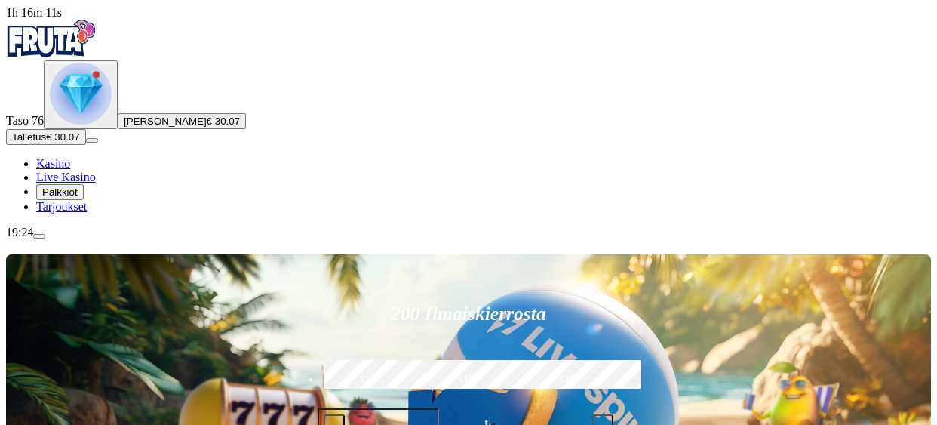
click at [124, 127] on span "[PERSON_NAME]" at bounding box center [165, 120] width 83 height 11
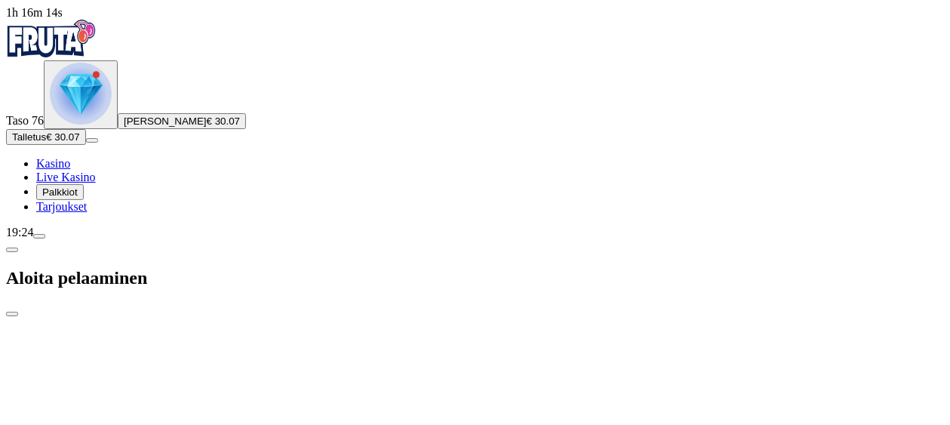
click at [12, 314] on span "close icon" at bounding box center [12, 314] width 0 height 0
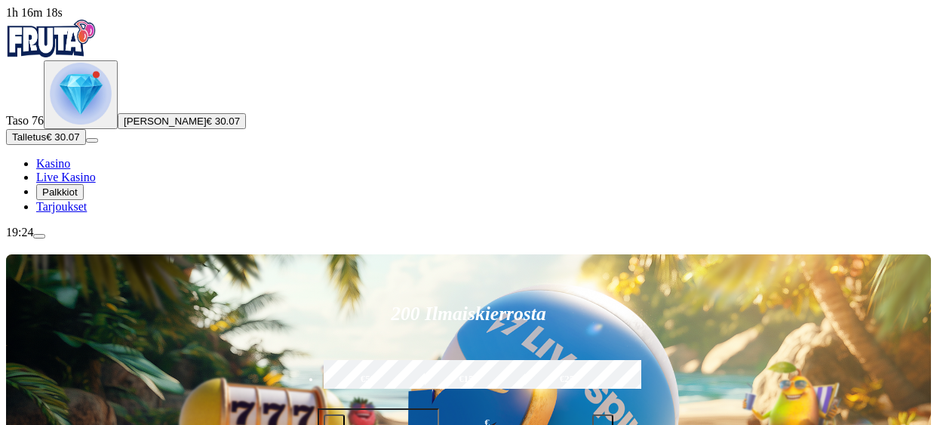
click at [39, 236] on span "menu icon" at bounding box center [39, 236] width 0 height 0
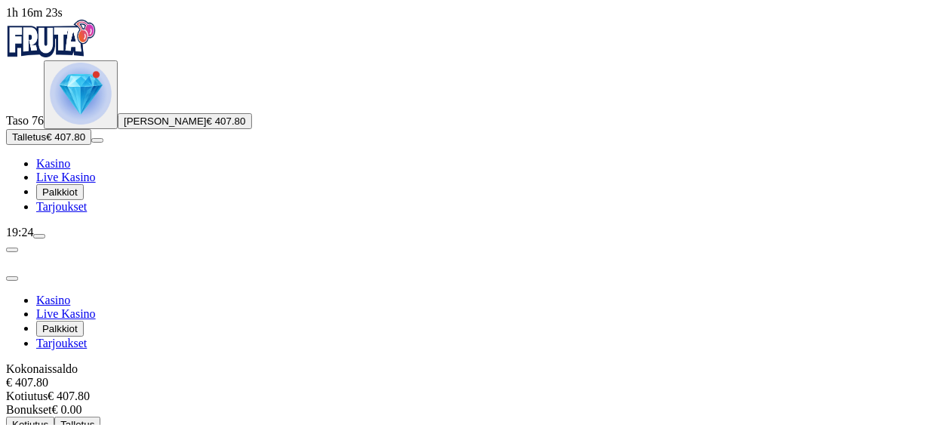
click at [48, 419] on span "Kotiutus" at bounding box center [30, 424] width 36 height 11
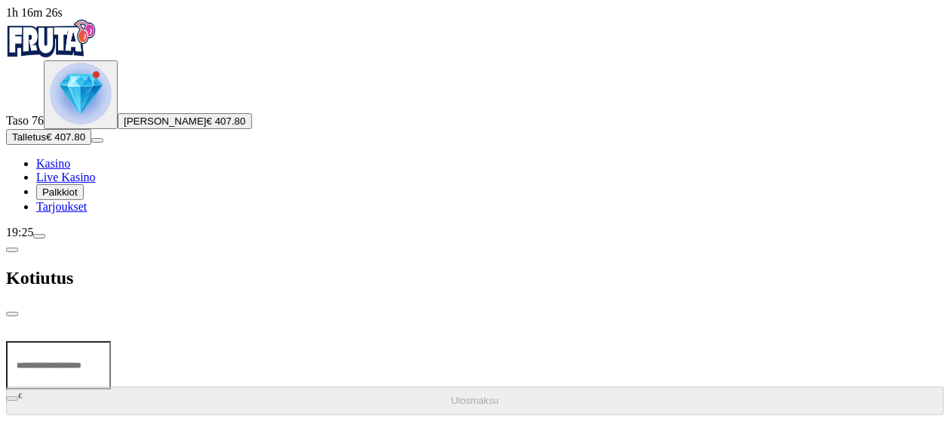
click at [111, 341] on input "number" at bounding box center [58, 365] width 105 height 48
type input "***"
click at [451, 395] on span "Ulosmaksu" at bounding box center [475, 400] width 48 height 11
click at [12, 314] on span "close icon" at bounding box center [12, 314] width 0 height 0
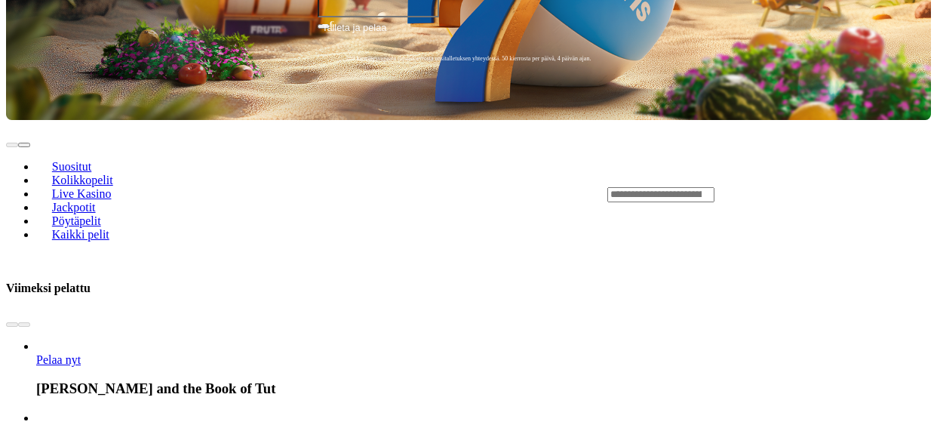
scroll to position [444, 0]
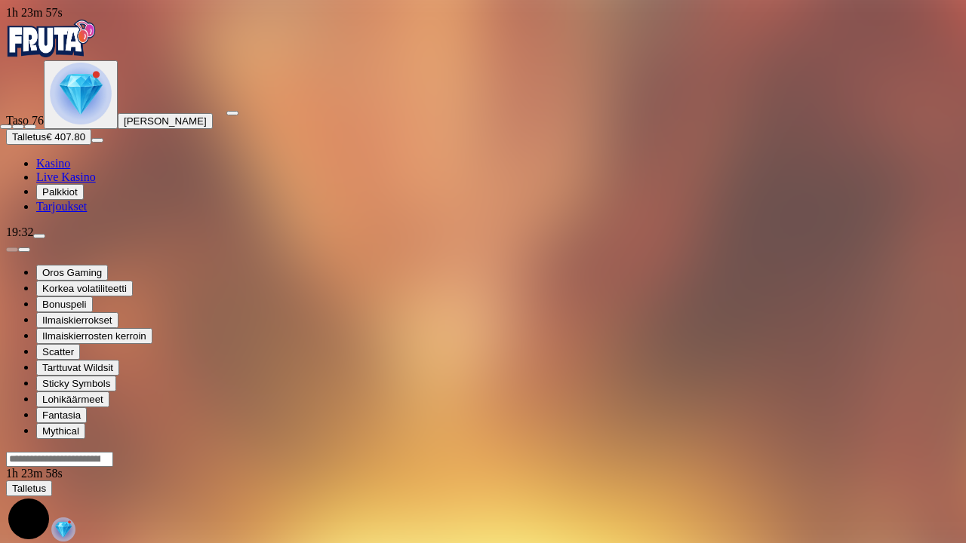
click at [30, 127] on span "fullscreen-exit icon" at bounding box center [30, 127] width 0 height 0
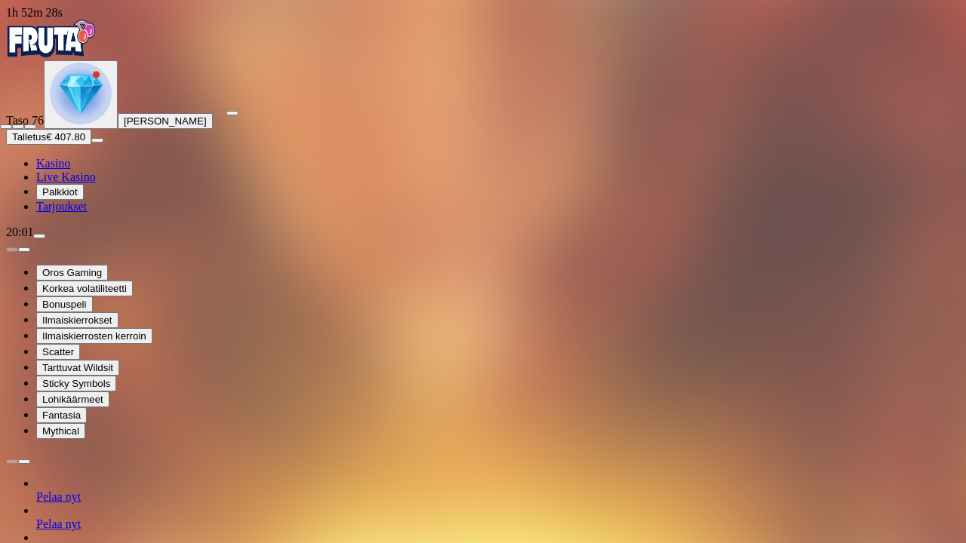
click at [30, 127] on span "fullscreen-exit icon" at bounding box center [30, 127] width 0 height 0
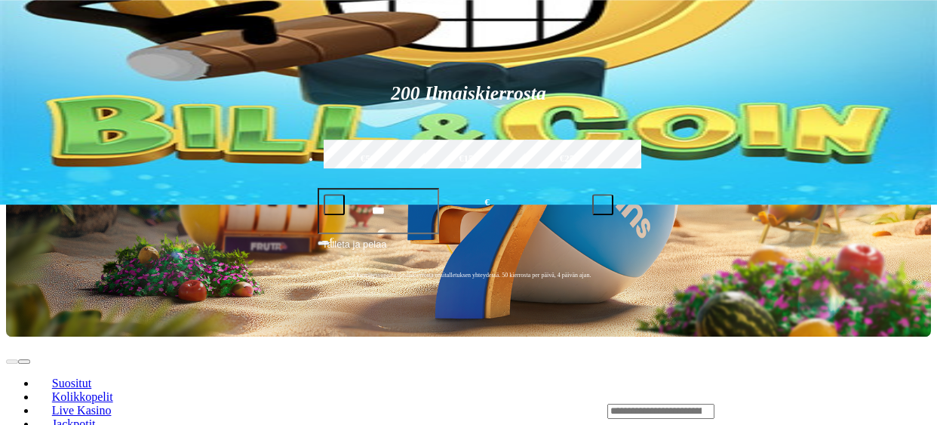
scroll to position [185, 0]
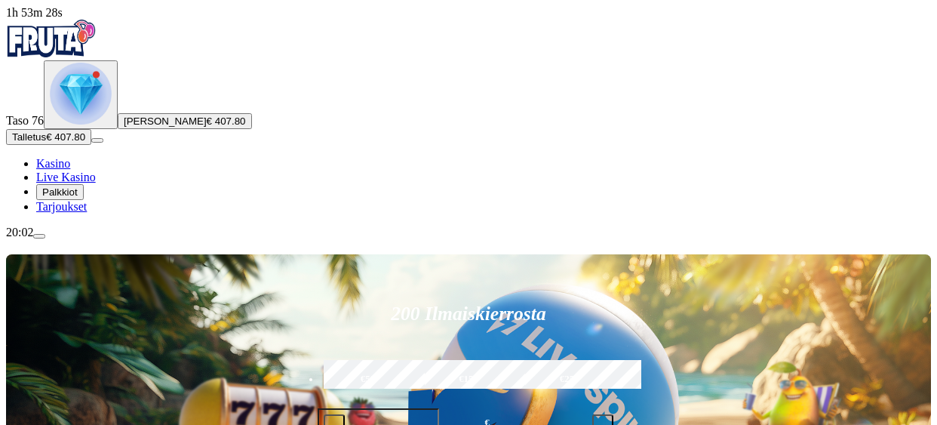
click at [39, 236] on span "menu icon" at bounding box center [39, 236] width 0 height 0
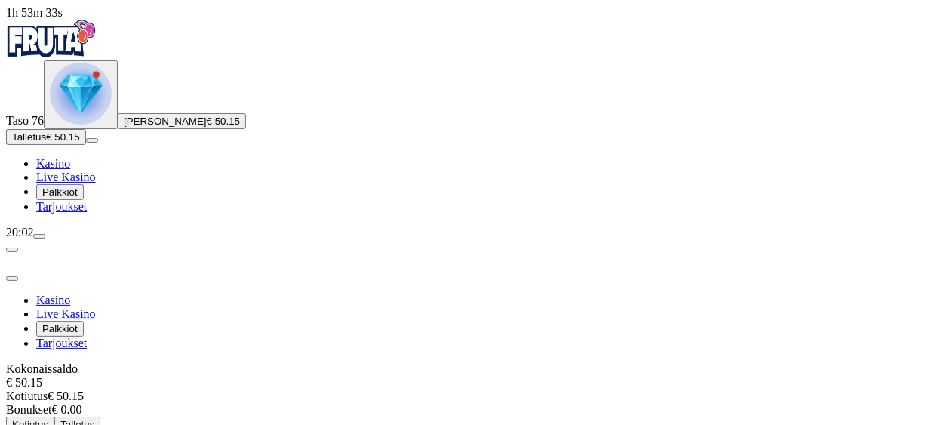
click at [12, 278] on span "close icon" at bounding box center [12, 278] width 0 height 0
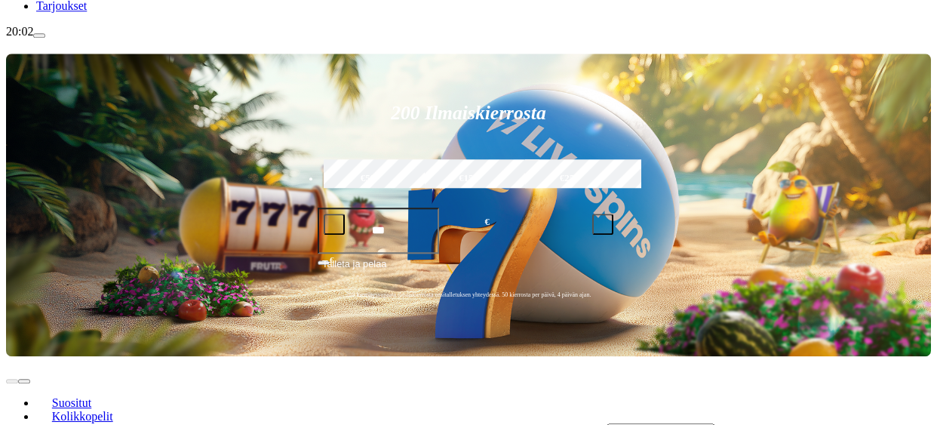
scroll to position [214, 0]
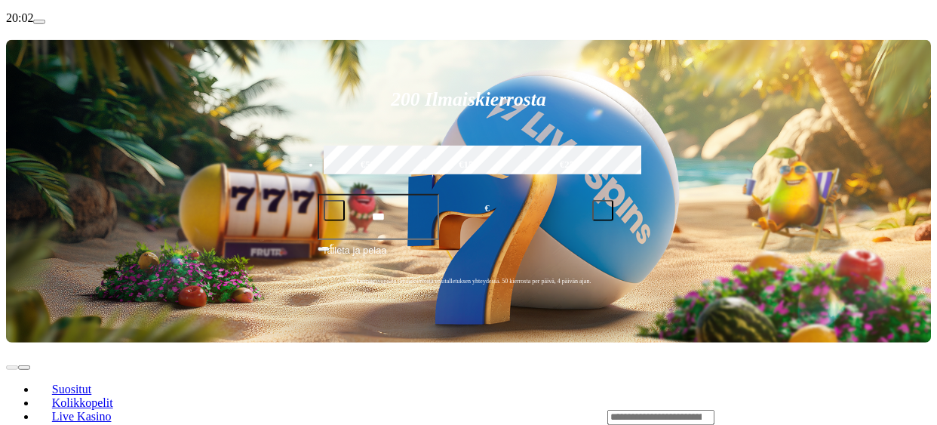
click at [714, 410] on input "Search" at bounding box center [660, 417] width 107 height 15
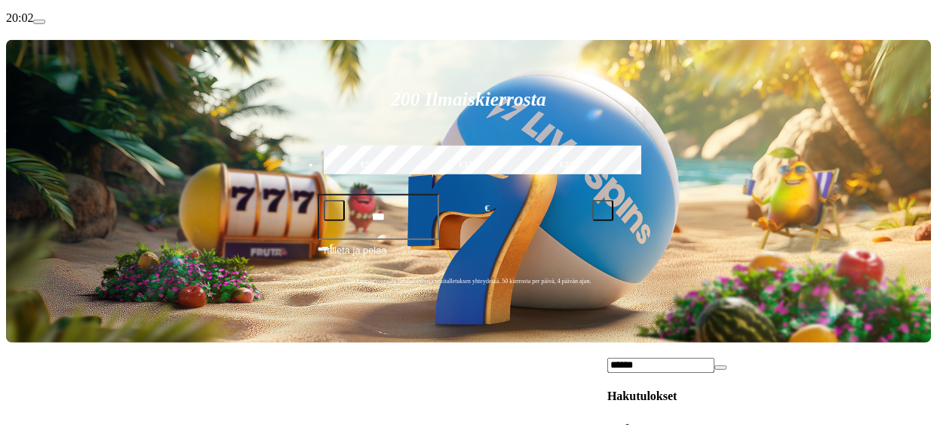
type input "******"
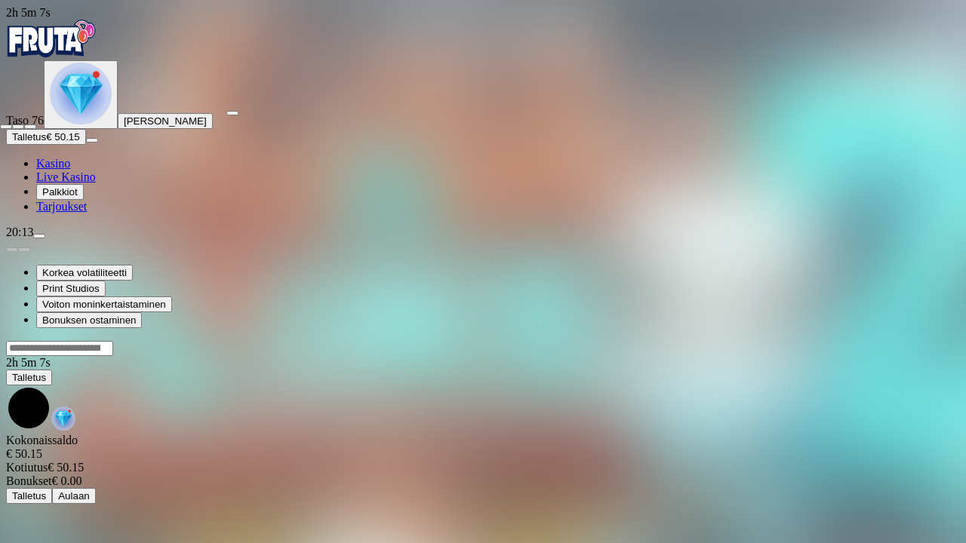
click at [30, 127] on span "fullscreen-exit icon" at bounding box center [30, 127] width 0 height 0
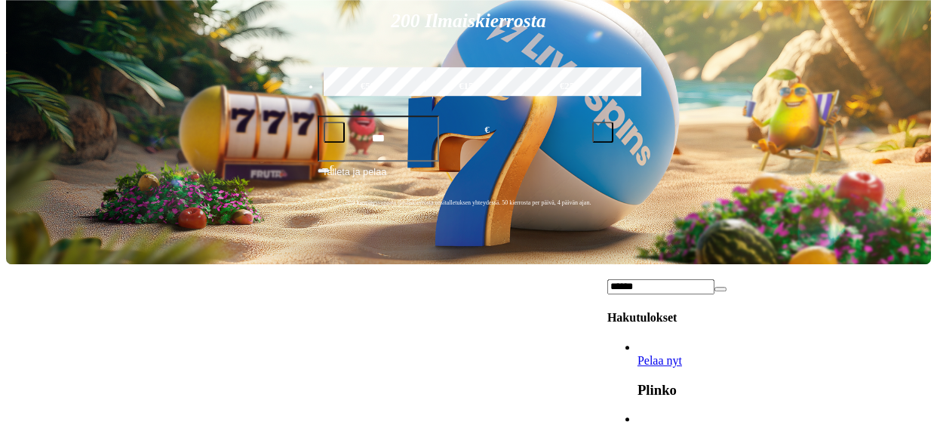
scroll to position [294, 0]
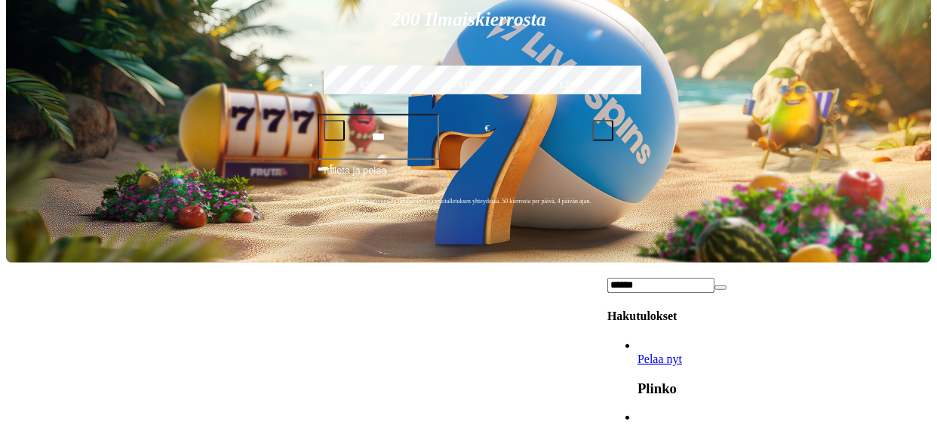
type input "******"
